Goal: Task Accomplishment & Management: Complete application form

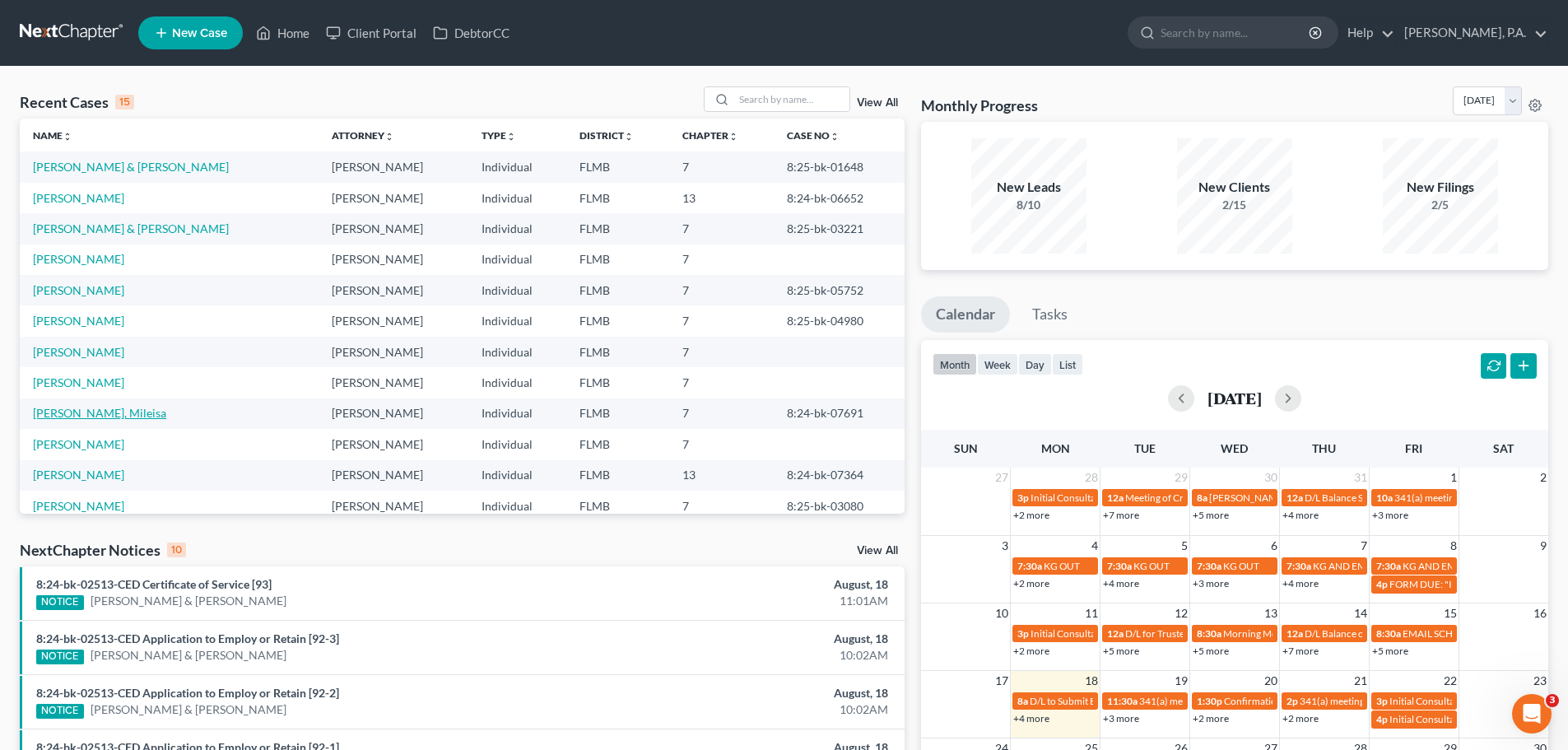
click at [83, 411] on link "[PERSON_NAME], Mileisa" at bounding box center [99, 413] width 134 height 14
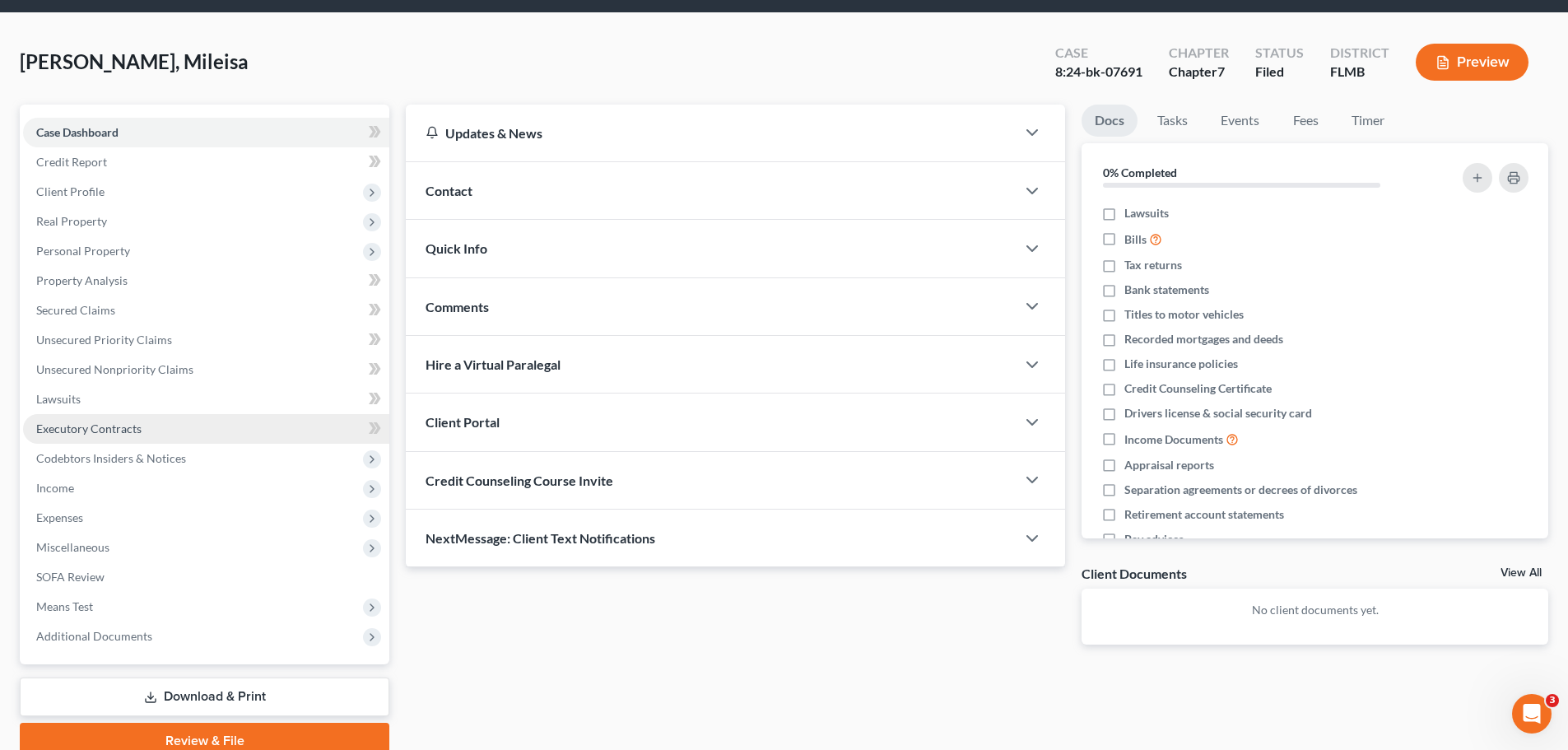
scroll to position [83, 0]
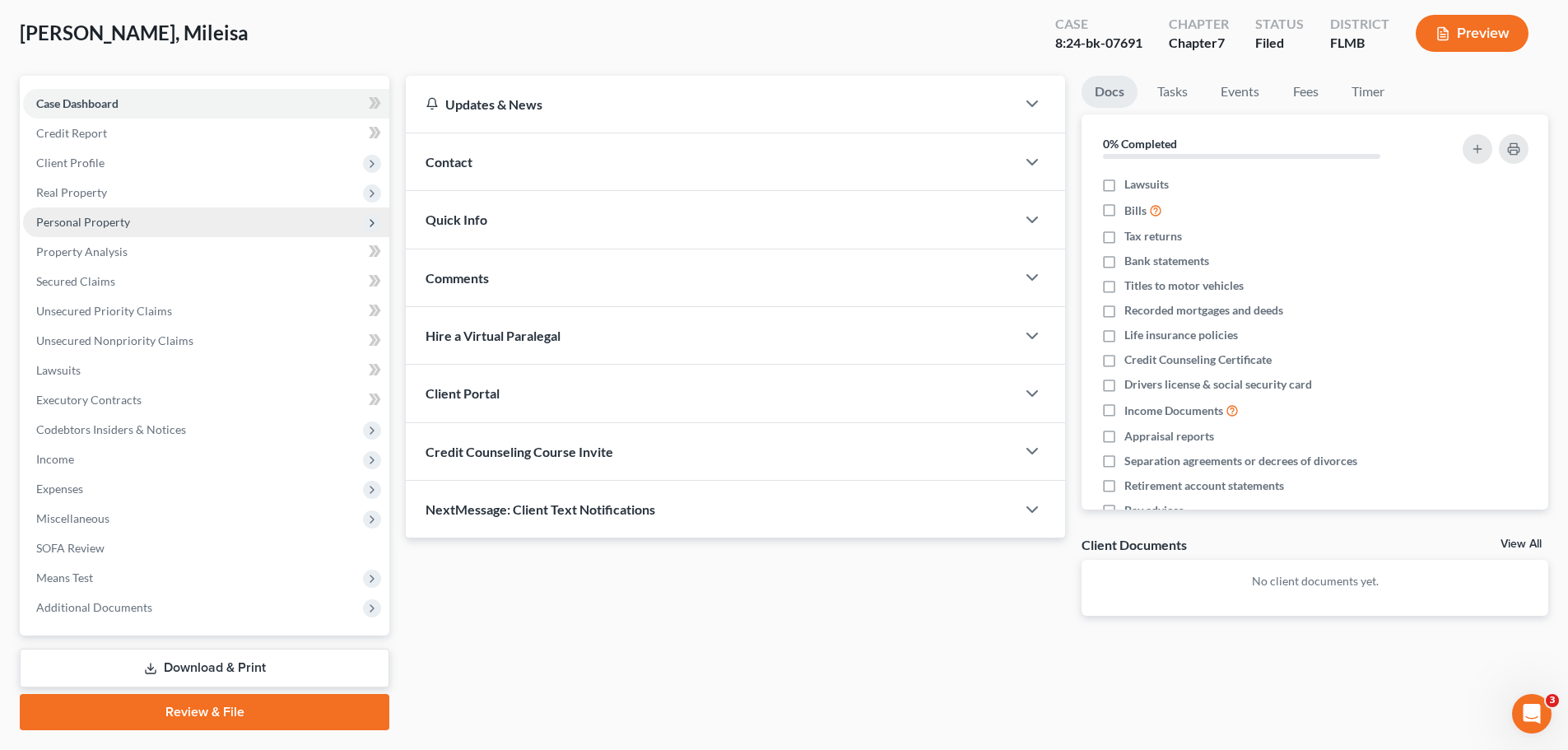
click at [173, 222] on span "Personal Property" at bounding box center [206, 222] width 367 height 30
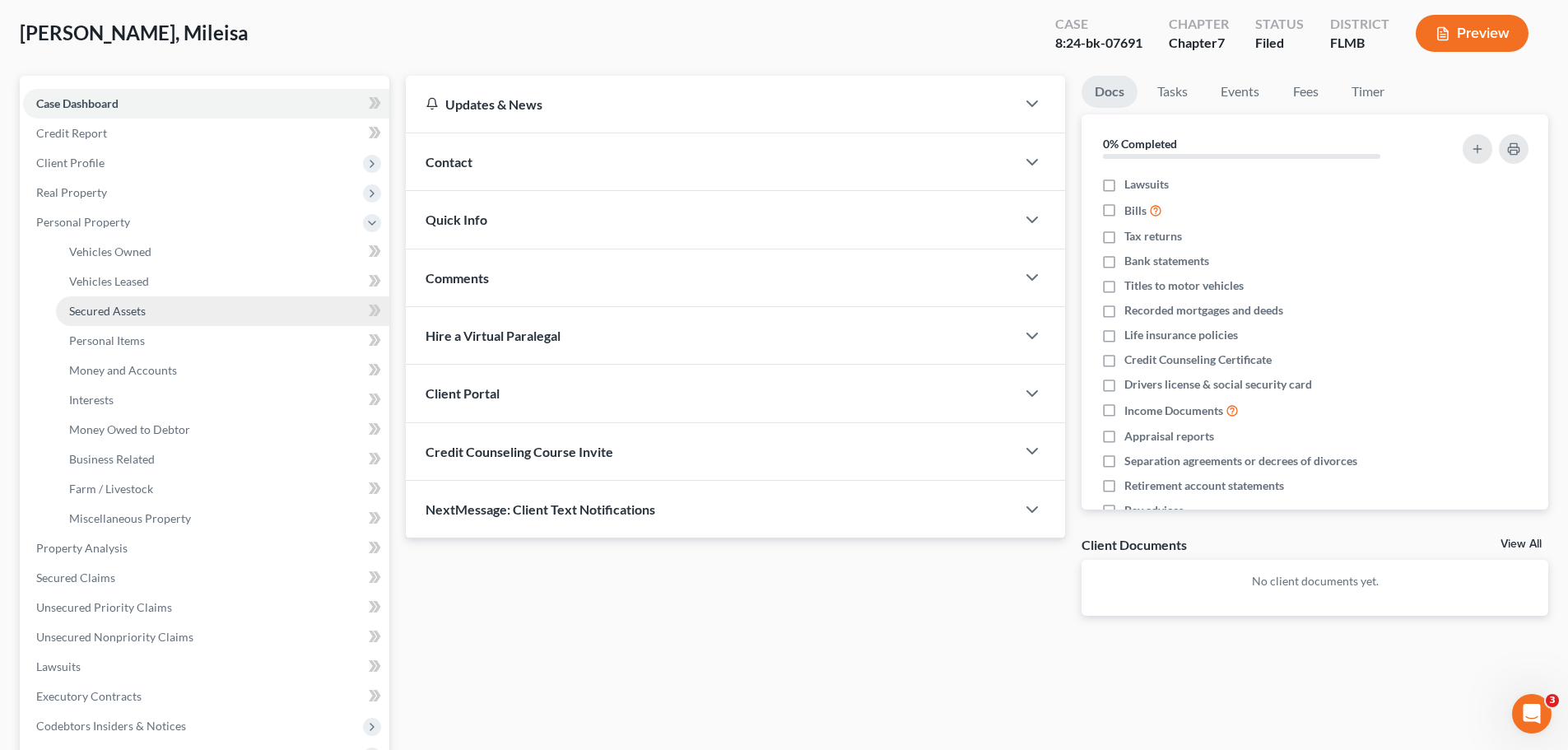
click at [158, 317] on link "Secured Assets" at bounding box center [222, 311] width 333 height 30
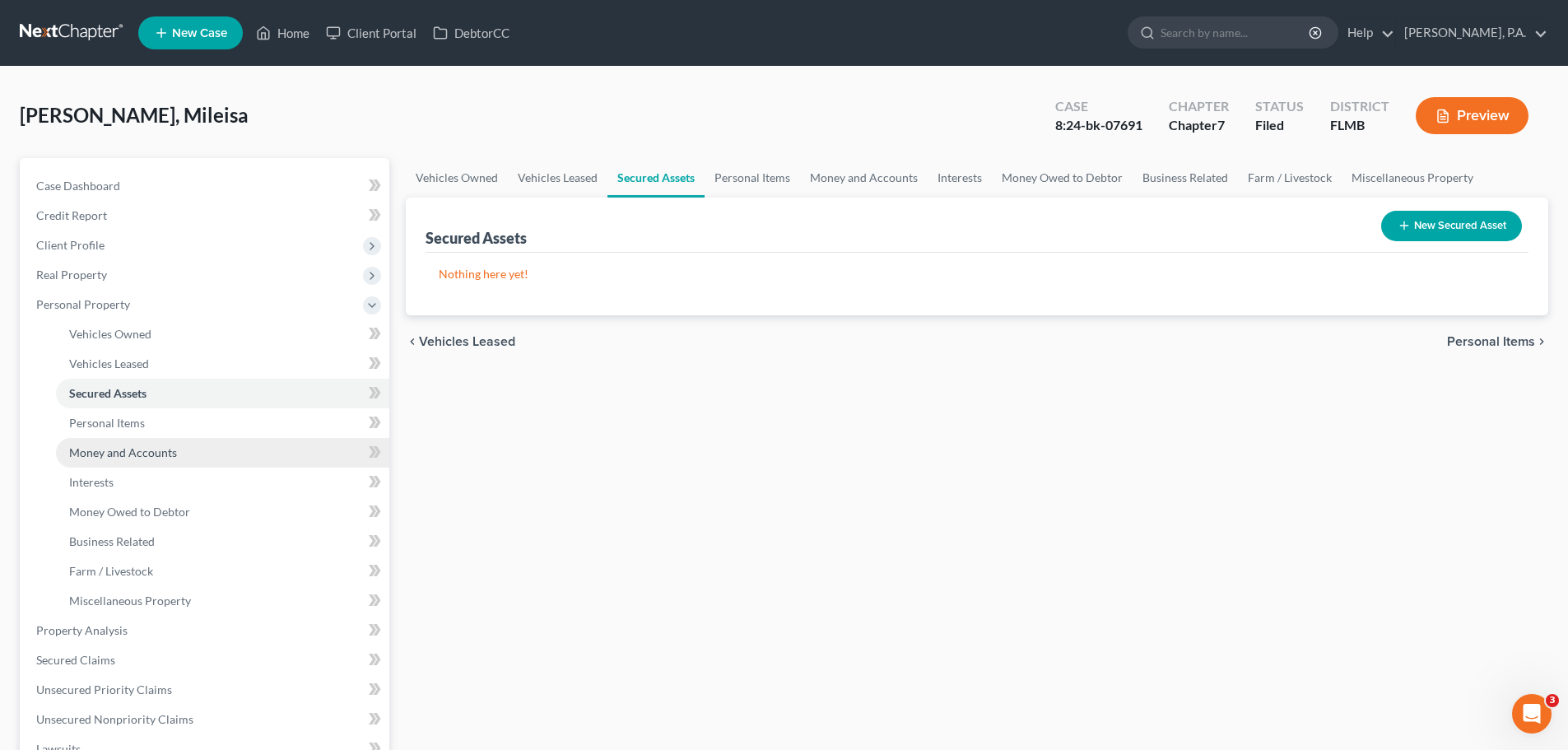
click at [156, 451] on span "Money and Accounts" at bounding box center [123, 453] width 108 height 14
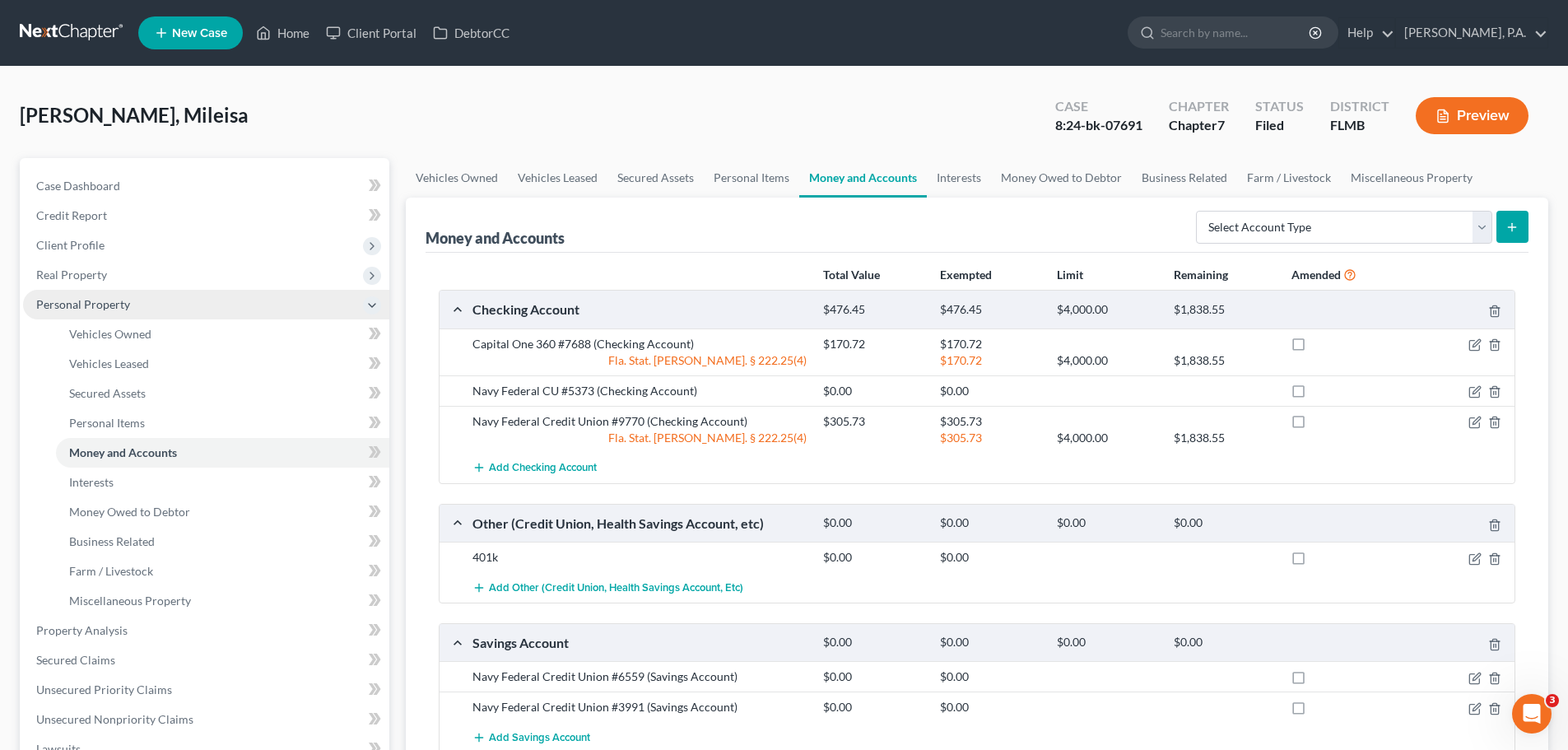
click at [141, 301] on span "Personal Property" at bounding box center [206, 305] width 367 height 30
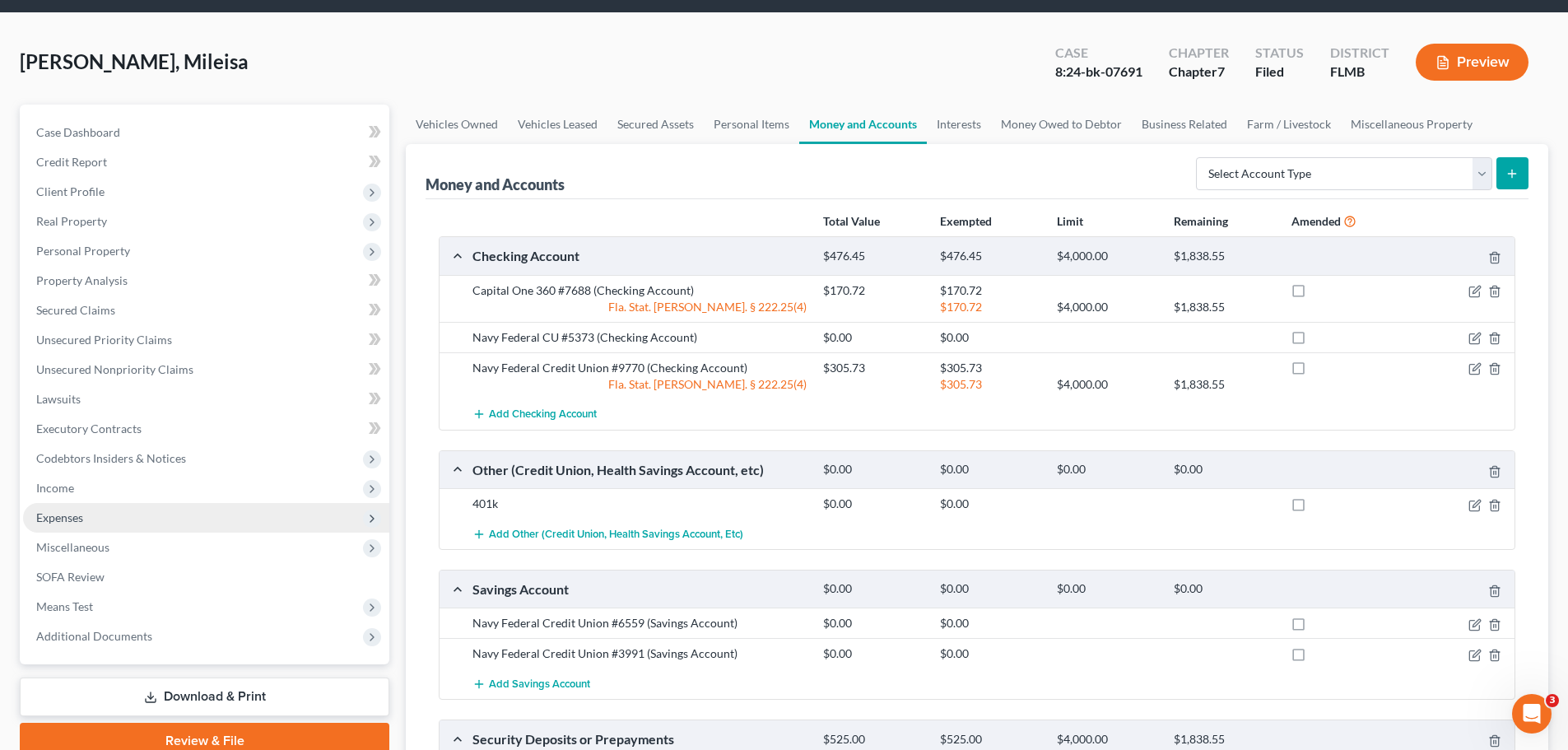
scroll to position [83, 0]
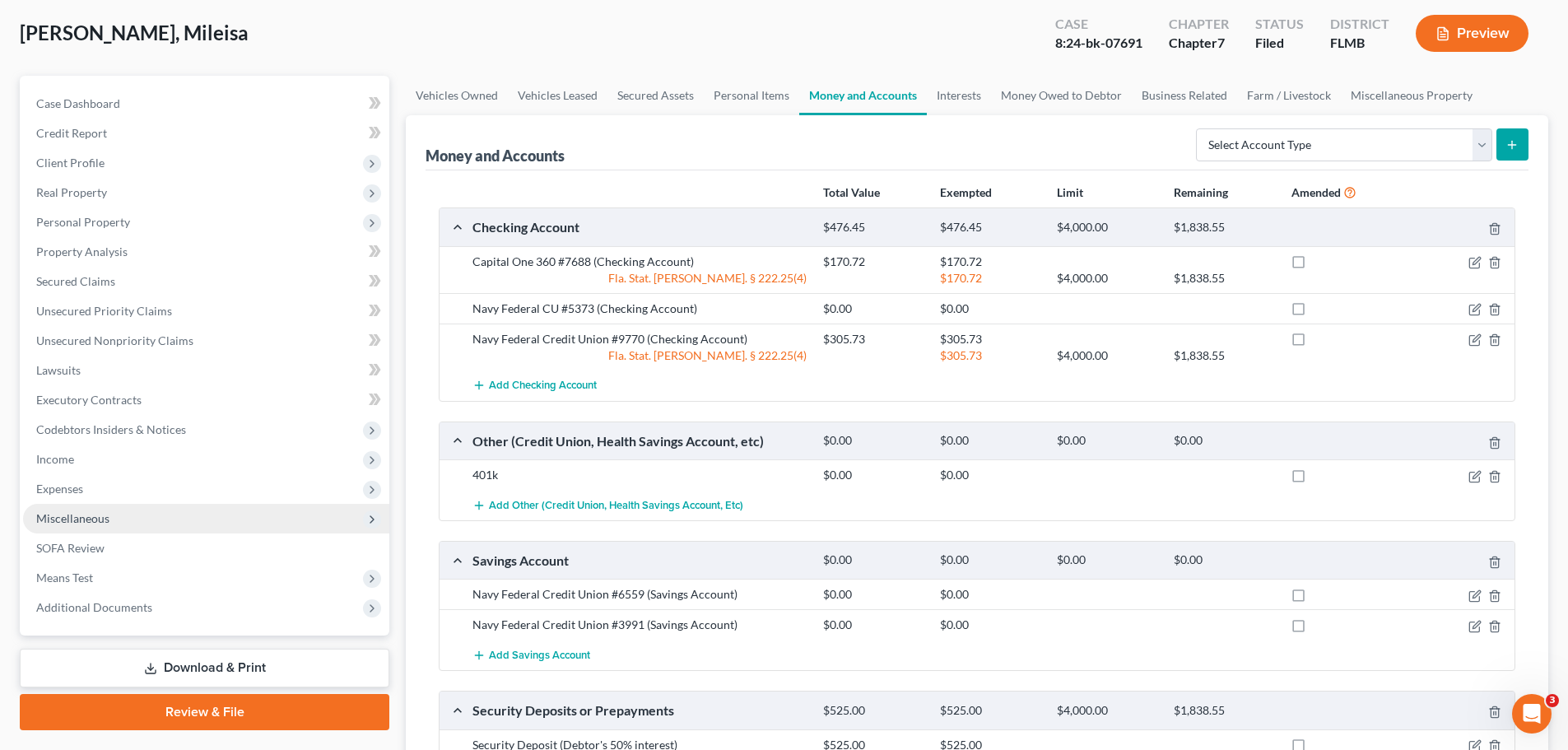
click at [127, 524] on span "Miscellaneous" at bounding box center [206, 519] width 367 height 30
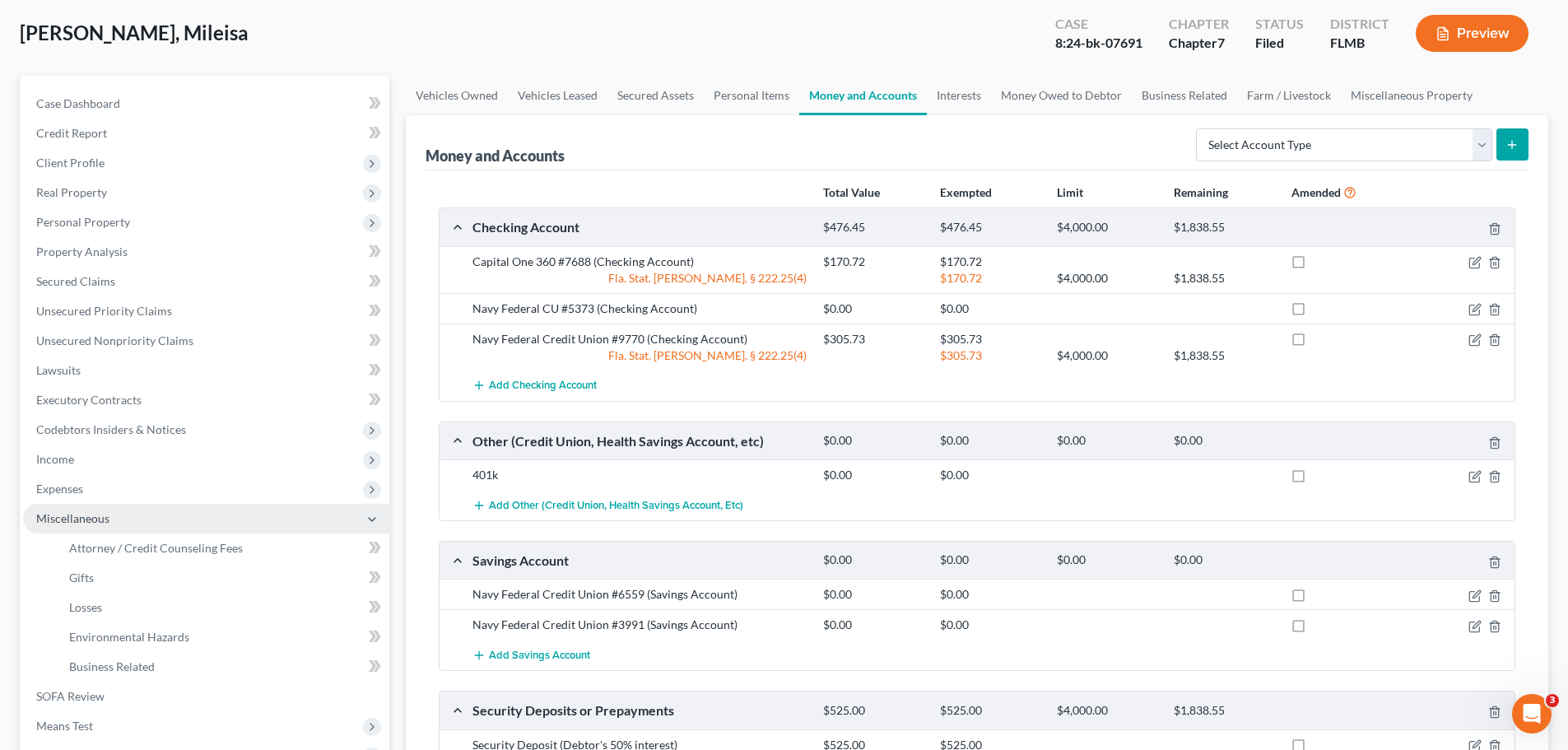
click at [123, 518] on span "Miscellaneous" at bounding box center [206, 519] width 367 height 30
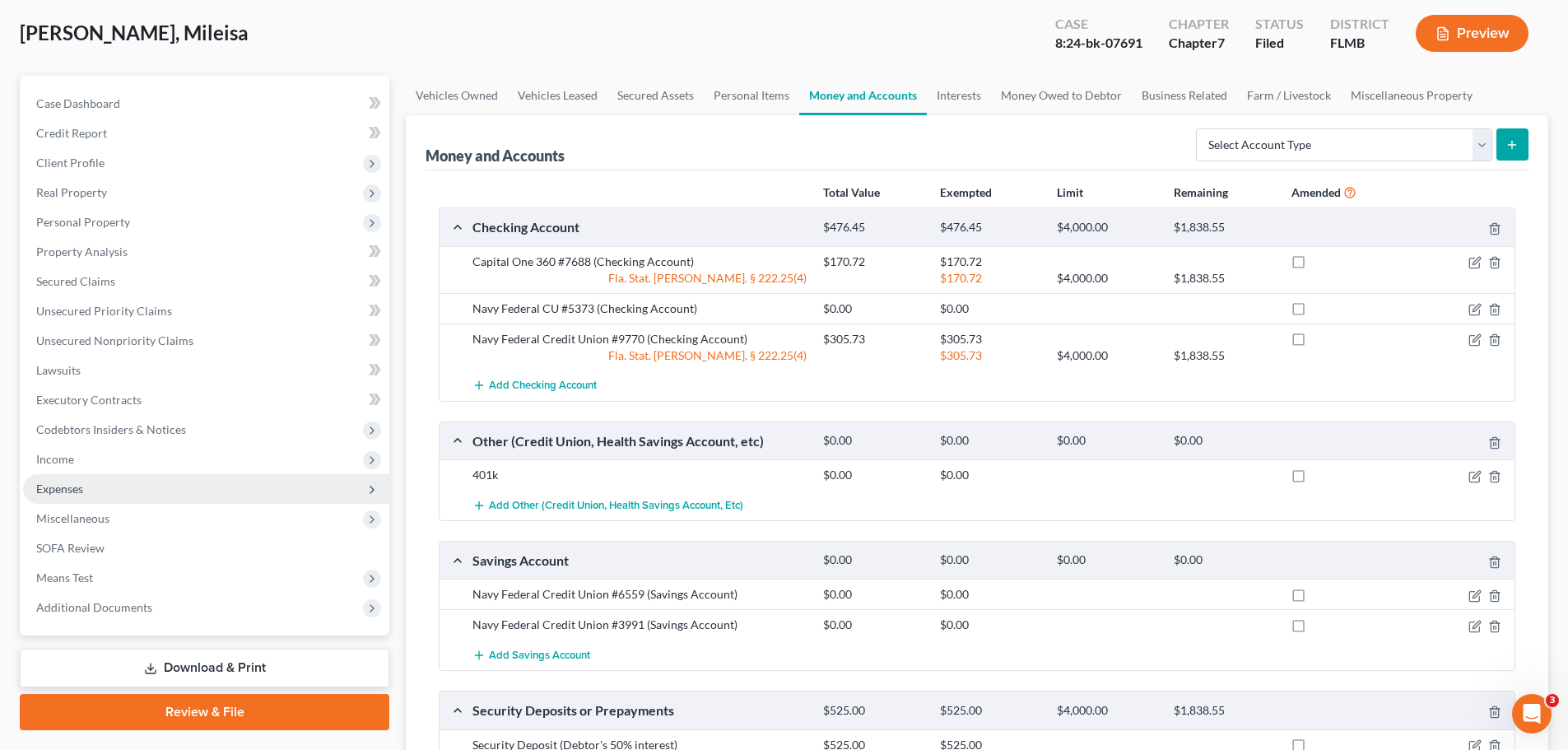
click at [145, 491] on span "Expenses" at bounding box center [206, 489] width 367 height 30
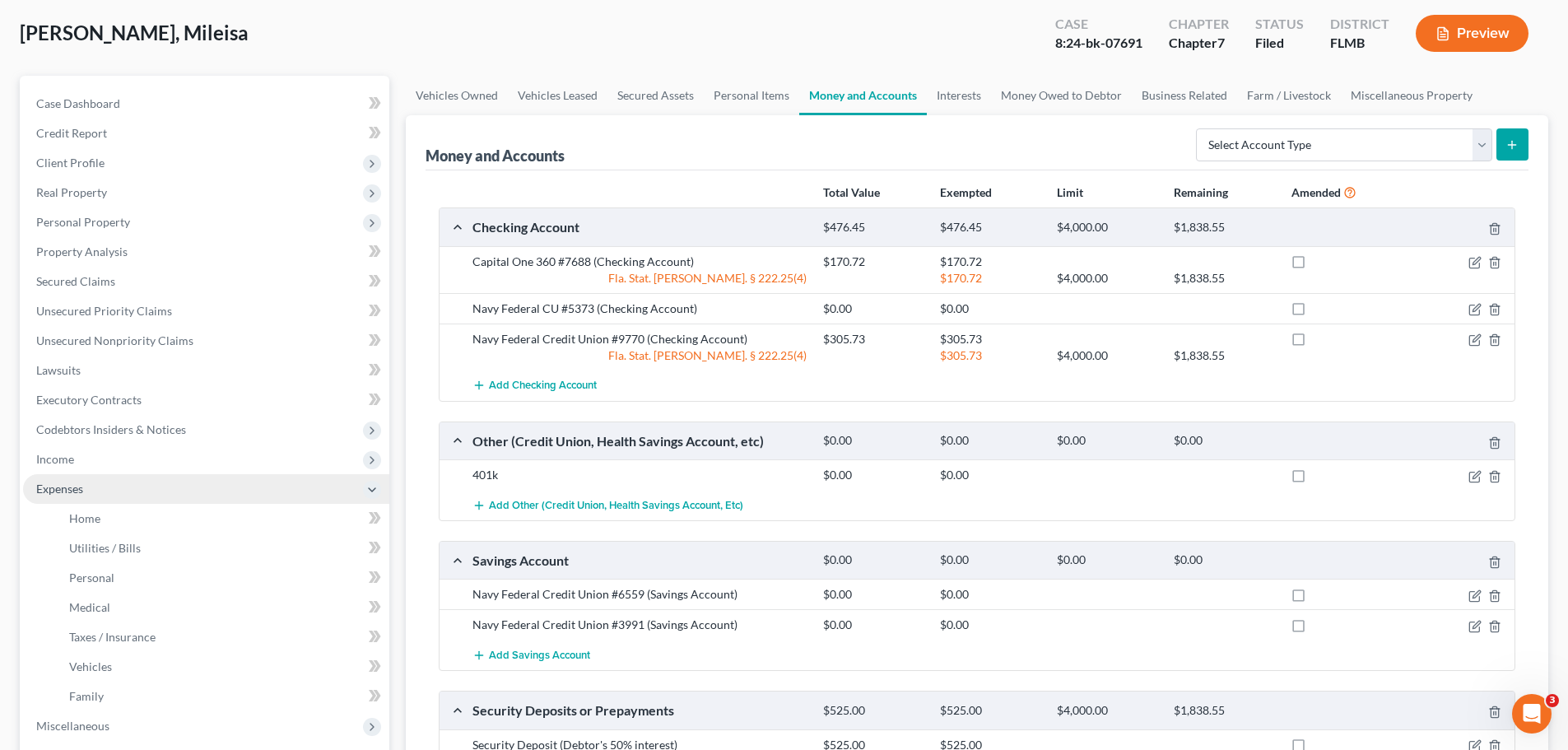
click at [158, 489] on span "Expenses" at bounding box center [206, 489] width 367 height 30
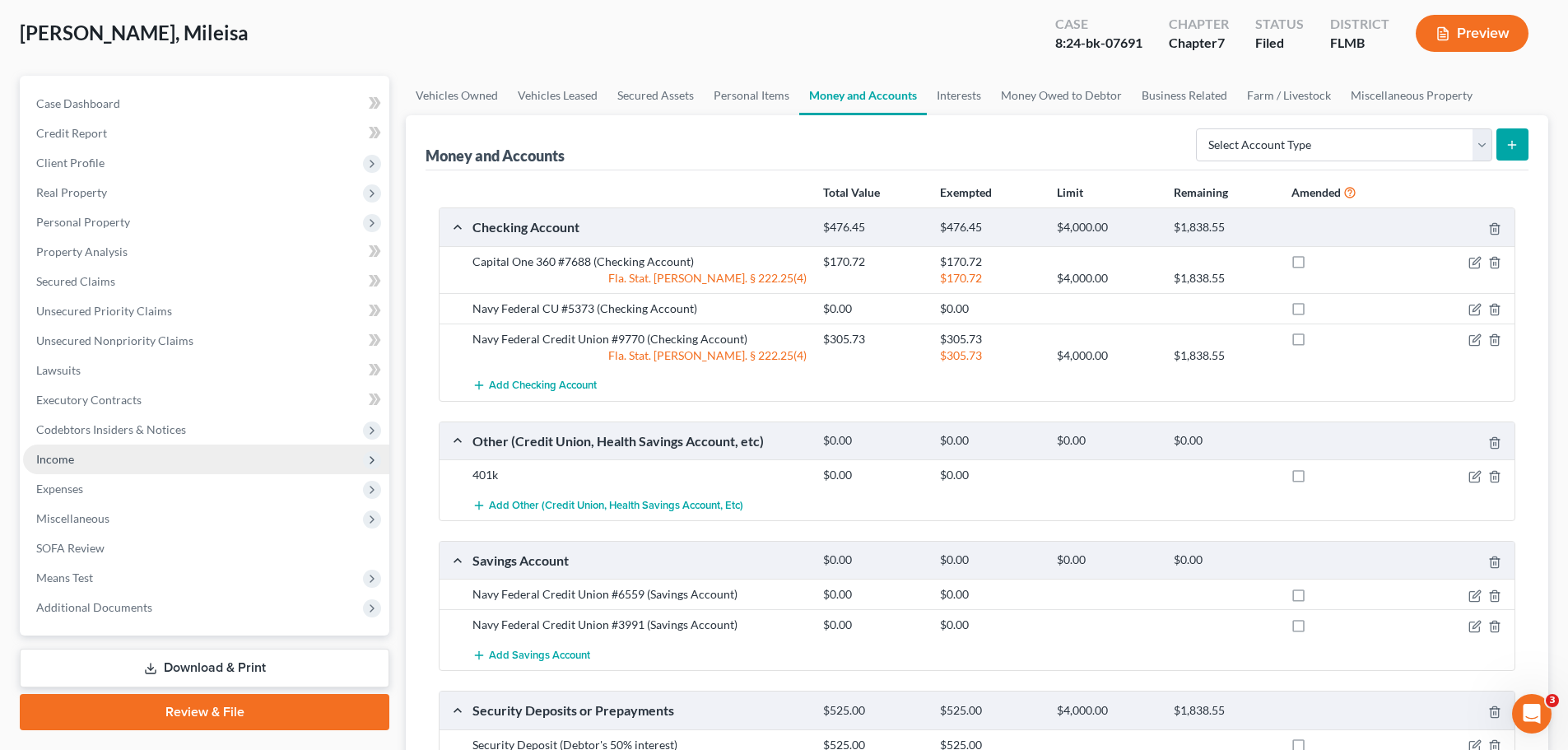
click at [158, 455] on span "Income" at bounding box center [206, 460] width 367 height 30
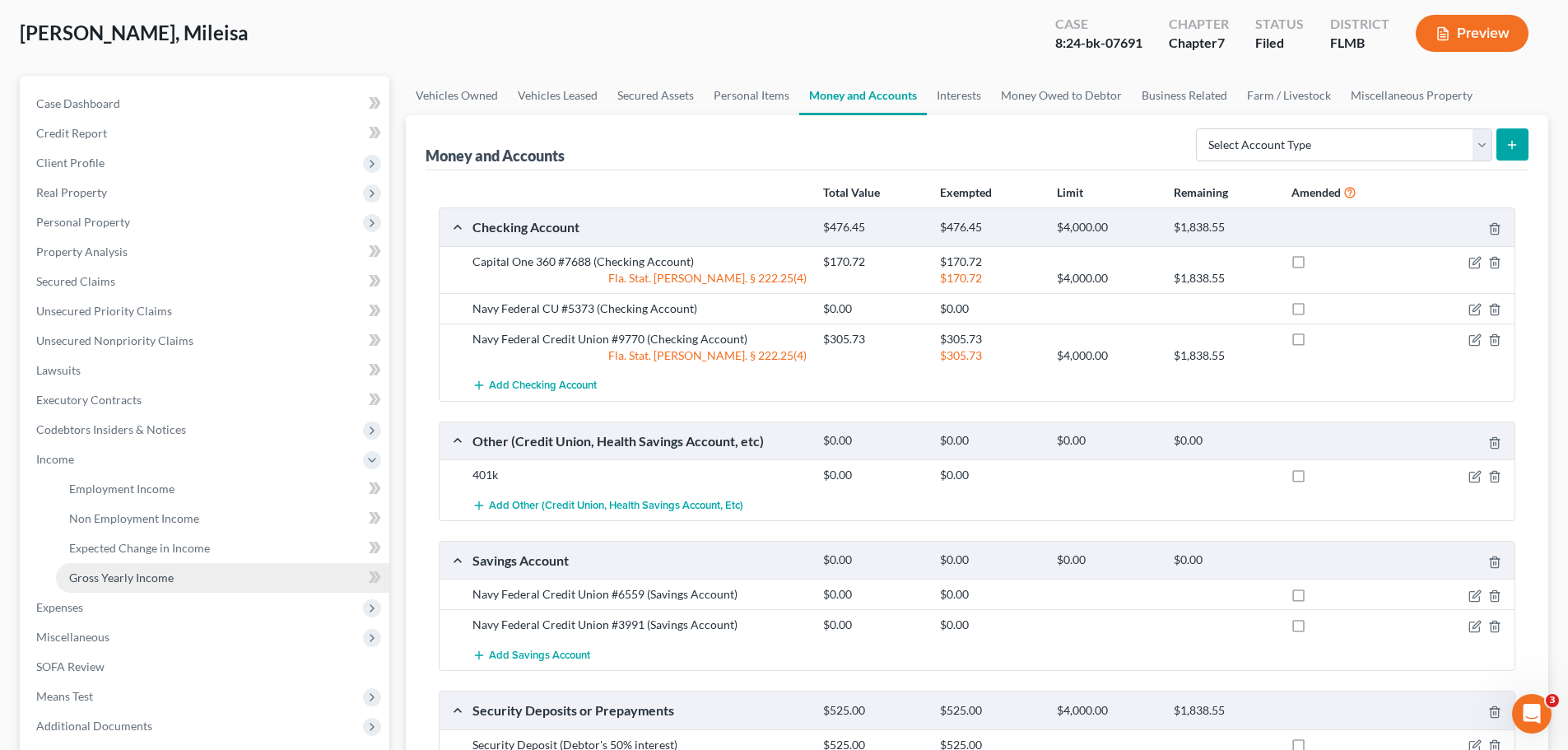
click at [148, 580] on span "Gross Yearly Income" at bounding box center [121, 578] width 105 height 14
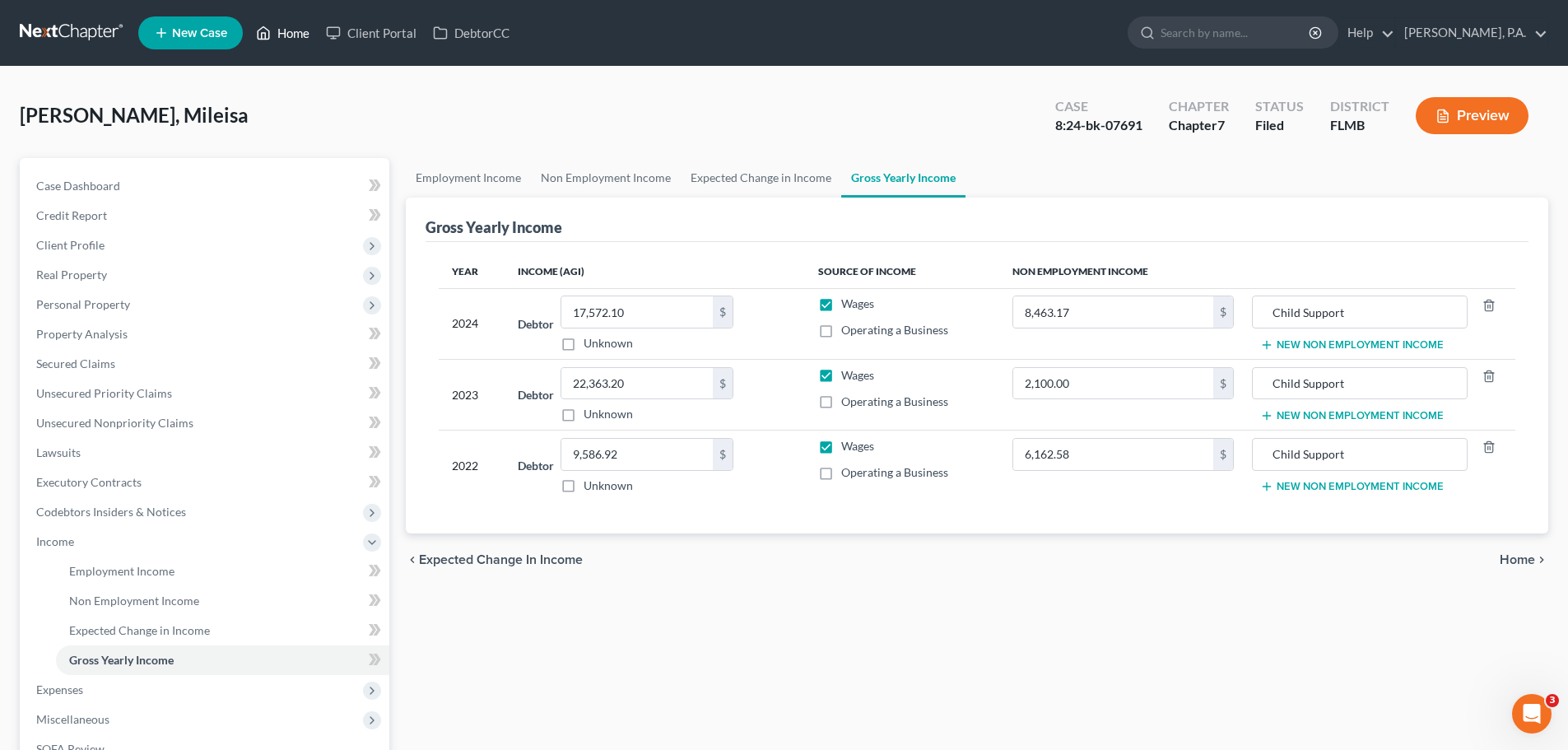
click at [292, 33] on link "Home" at bounding box center [283, 33] width 70 height 30
